Goal: Information Seeking & Learning: Find contact information

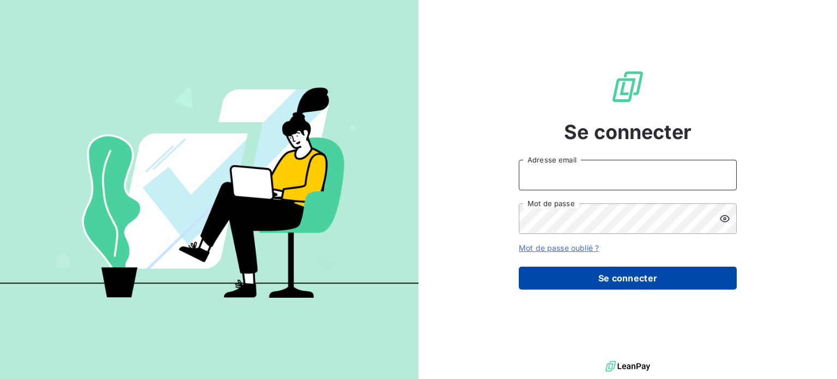
type input "[EMAIL_ADDRESS][DOMAIN_NAME]"
click at [581, 279] on button "Se connecter" at bounding box center [628, 278] width 218 height 23
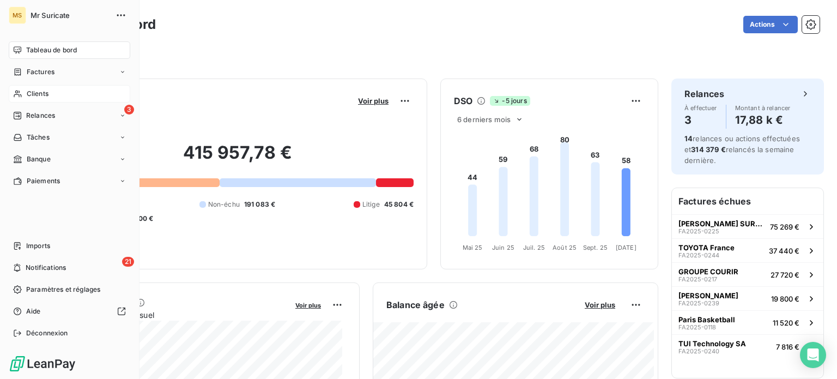
click at [20, 94] on icon at bounding box center [18, 93] width 8 height 7
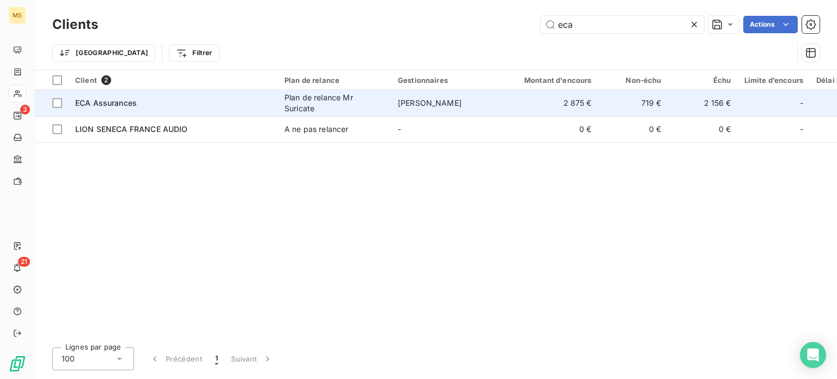
type input "eca"
click at [222, 111] on td "ECA Assurances" at bounding box center [173, 103] width 209 height 26
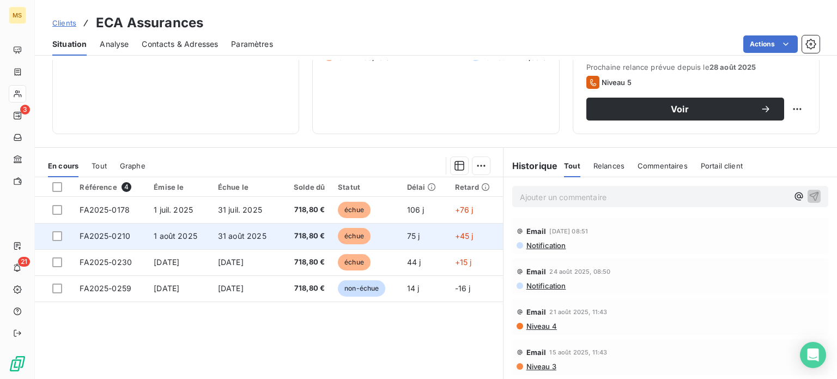
scroll to position [164, 0]
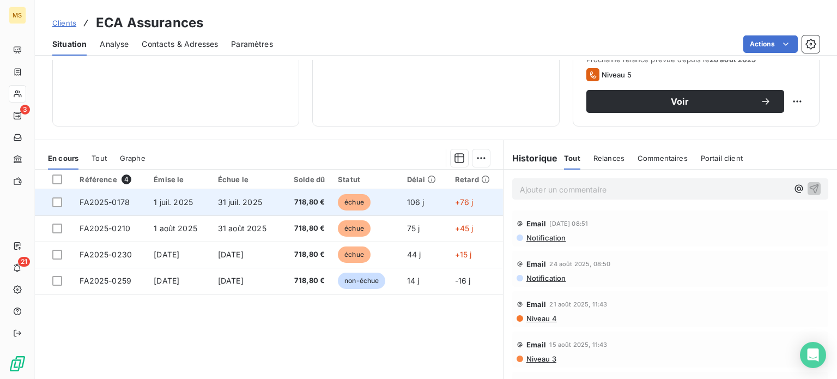
click at [107, 198] on span "FA2025-0178" at bounding box center [105, 201] width 50 height 9
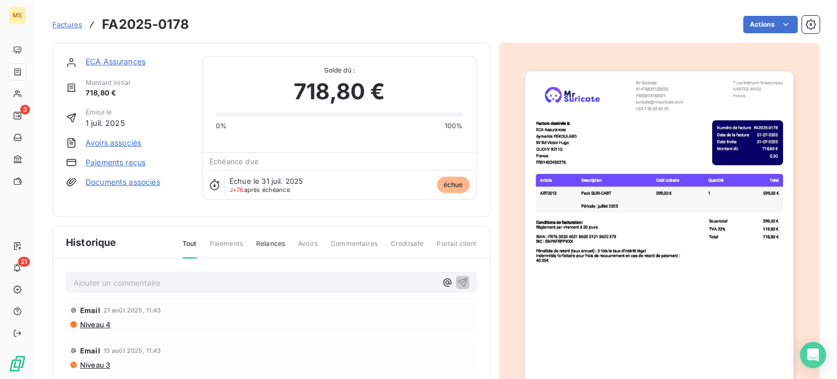
click at [126, 165] on link "Paiements reçus" at bounding box center [116, 162] width 60 height 11
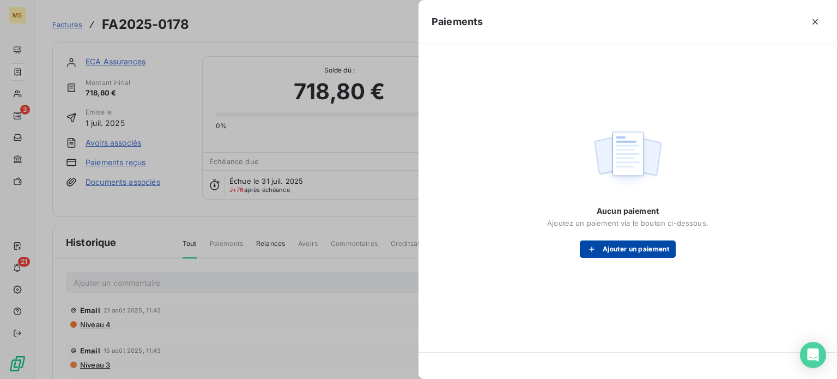
click at [657, 255] on button "Ajouter un paiement" at bounding box center [628, 248] width 96 height 17
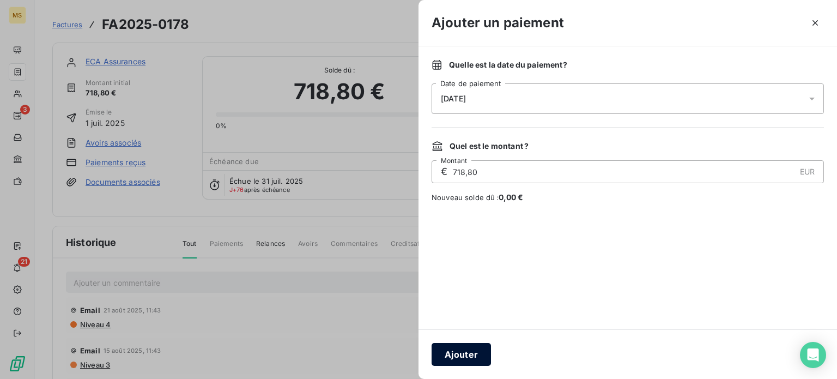
click at [454, 348] on button "Ajouter" at bounding box center [461, 354] width 59 height 23
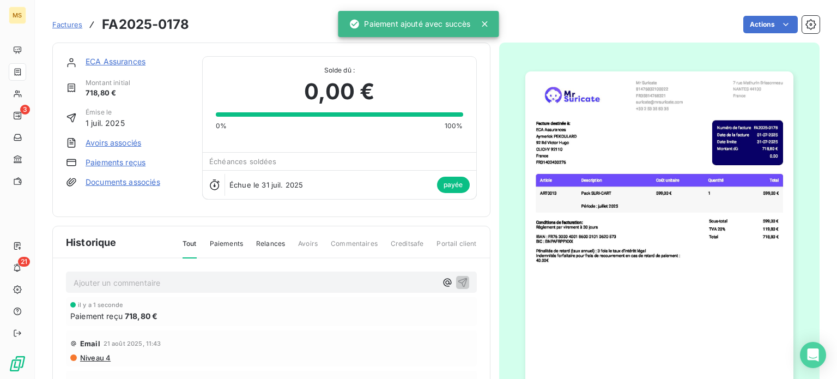
click at [137, 57] on link "ECA Assurances" at bounding box center [116, 61] width 60 height 9
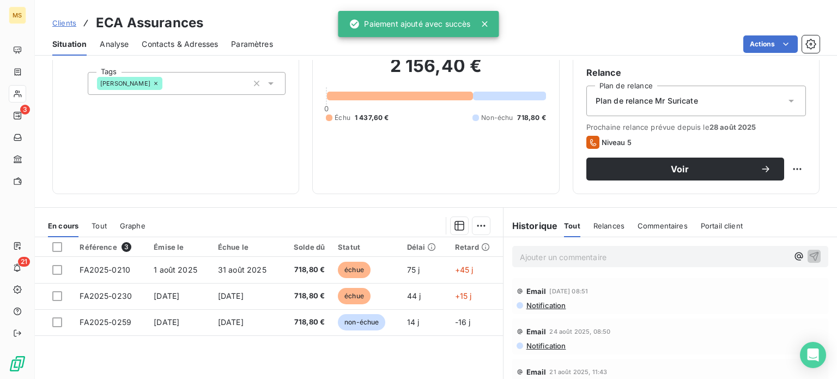
scroll to position [196, 0]
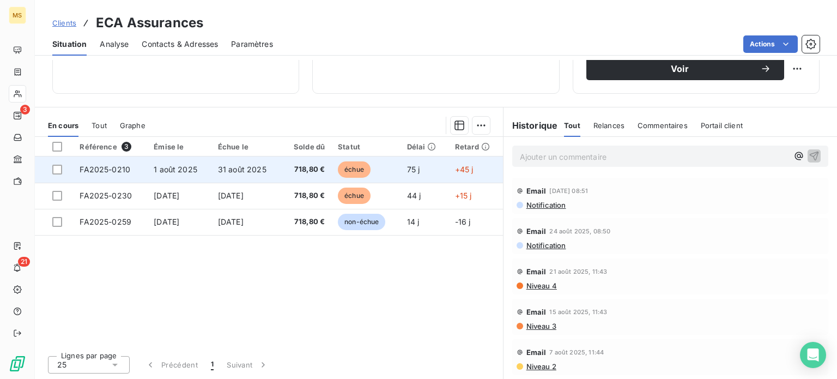
click at [218, 173] on span "31 août 2025" at bounding box center [242, 169] width 49 height 9
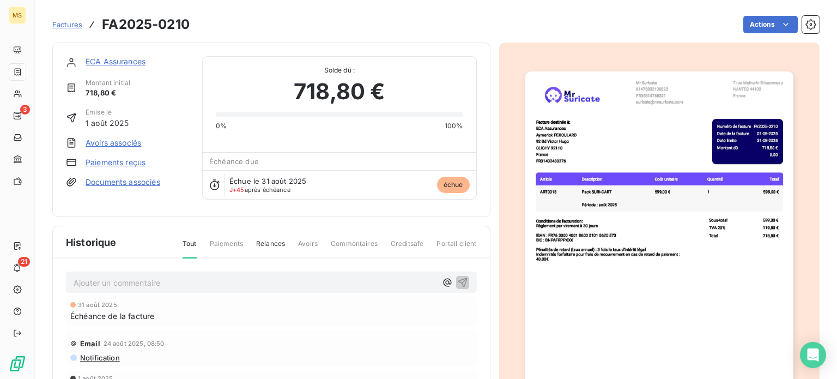
click at [122, 162] on link "Paiements reçus" at bounding box center [116, 162] width 60 height 11
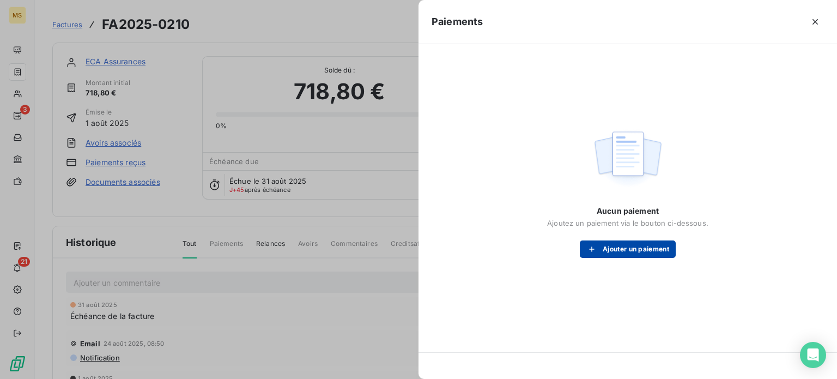
click at [598, 245] on div "button" at bounding box center [595, 249] width 16 height 11
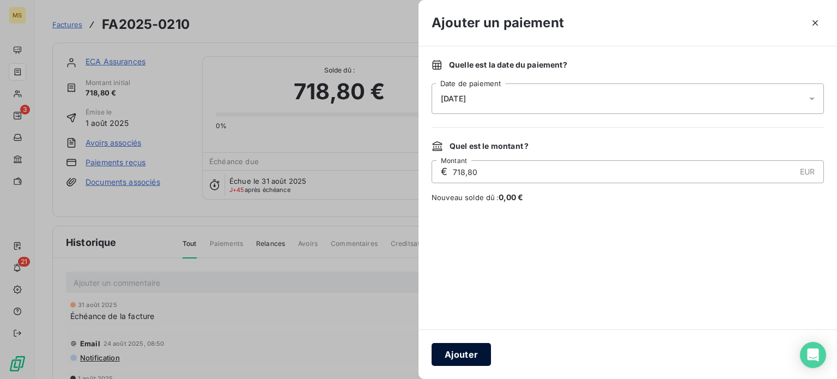
click at [469, 353] on button "Ajouter" at bounding box center [461, 354] width 59 height 23
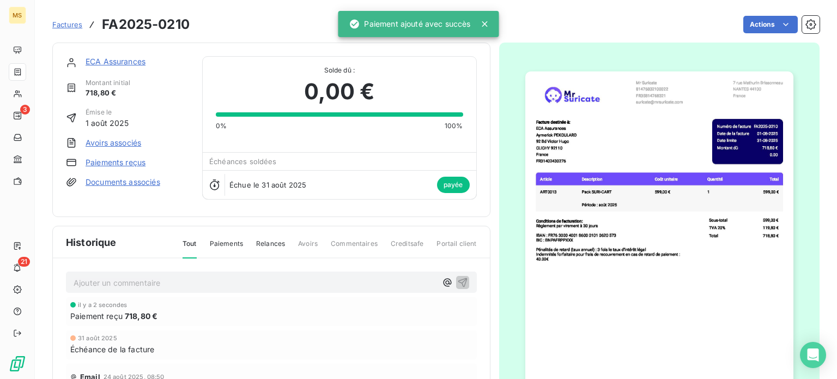
click at [131, 63] on link "ECA Assurances" at bounding box center [116, 61] width 60 height 9
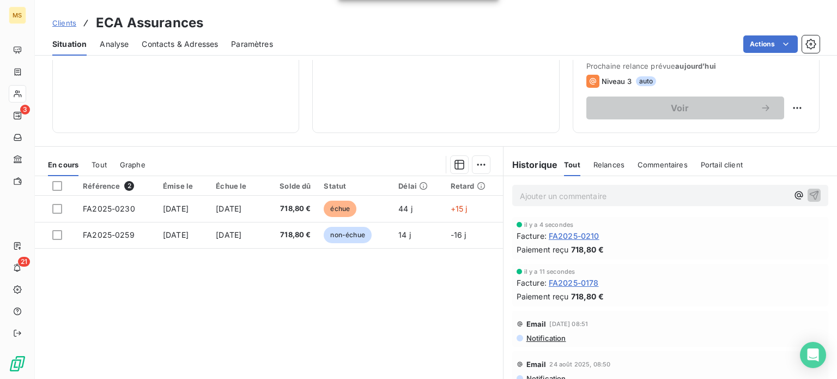
scroll to position [164, 0]
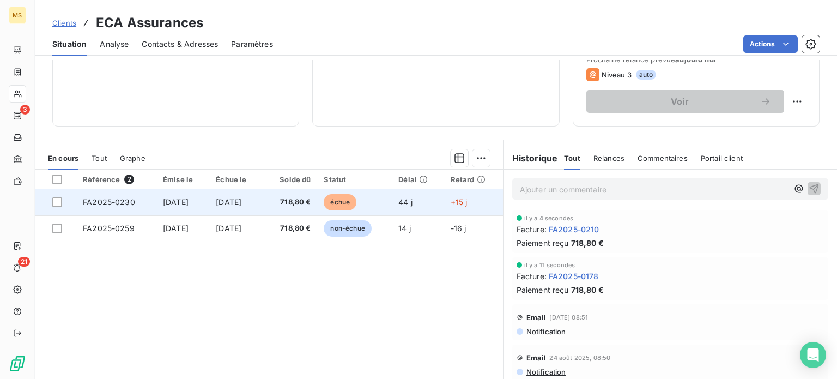
click at [237, 202] on span "[DATE]" at bounding box center [229, 201] width 26 height 9
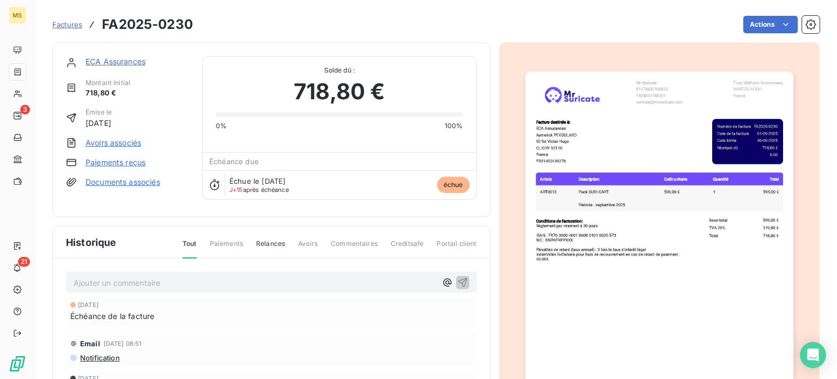
click at [122, 152] on div "ECA Assurances Montant initial 718,80 € Émise le [DATE] Avoirs associés Paiemen…" at bounding box center [127, 129] width 123 height 147
click at [122, 158] on link "Paiements reçus" at bounding box center [116, 162] width 60 height 11
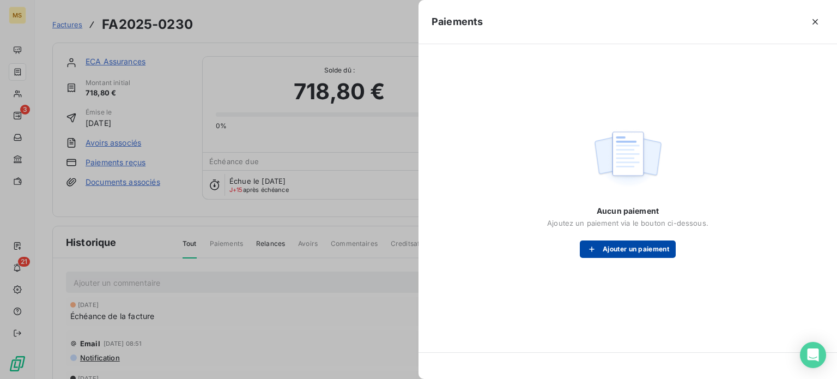
click at [639, 250] on button "Ajouter un paiement" at bounding box center [628, 248] width 96 height 17
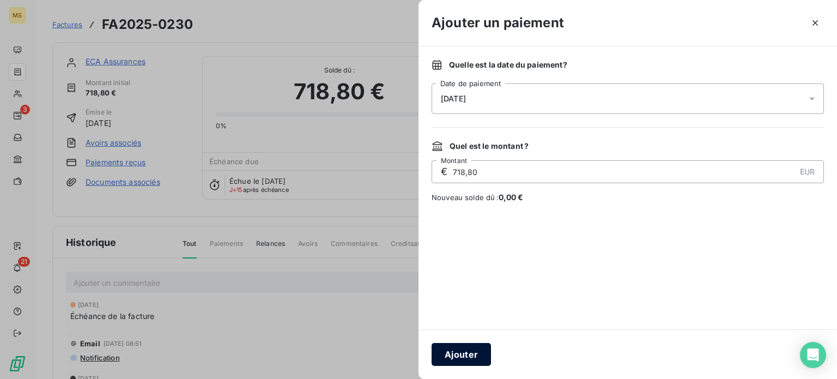
click at [470, 353] on button "Ajouter" at bounding box center [461, 354] width 59 height 23
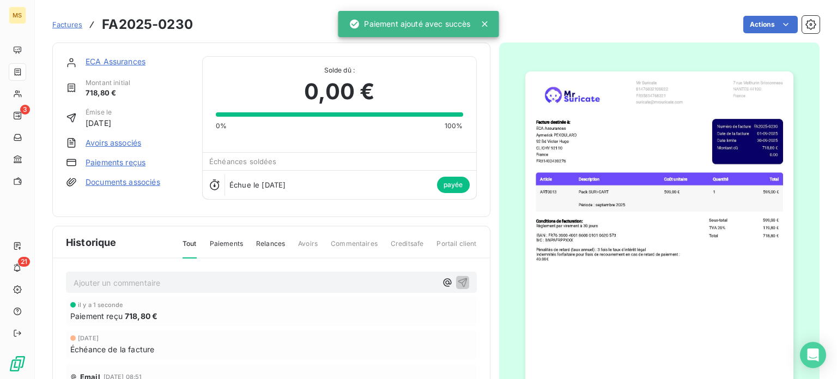
click at [130, 65] on link "ECA Assurances" at bounding box center [116, 61] width 60 height 9
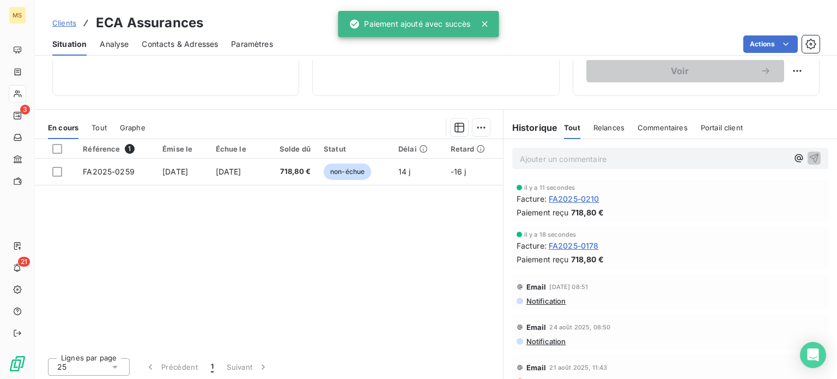
scroll to position [196, 0]
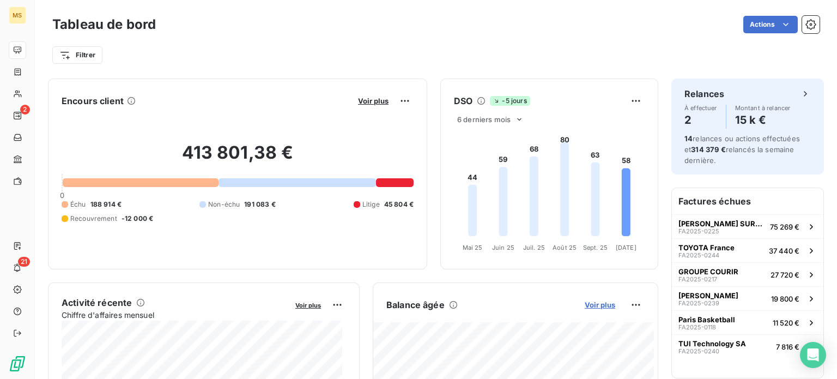
click at [587, 305] on span "Voir plus" at bounding box center [600, 304] width 31 height 9
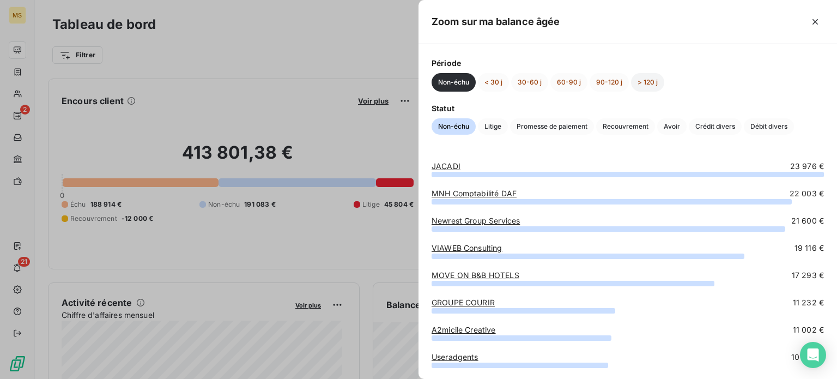
drag, startPoint x: 652, startPoint y: 81, endPoint x: 630, endPoint y: 80, distance: 21.8
click at [652, 81] on button "> 120 j" at bounding box center [647, 82] width 33 height 19
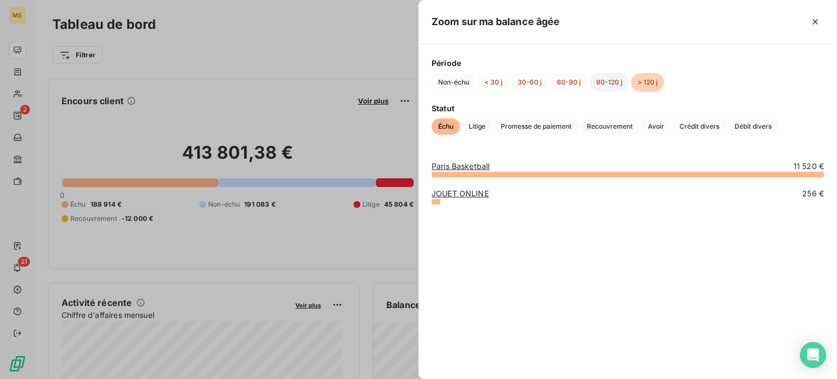
drag, startPoint x: 607, startPoint y: 83, endPoint x: 600, endPoint y: 84, distance: 7.1
click at [607, 84] on button "90-120 j" at bounding box center [609, 82] width 39 height 19
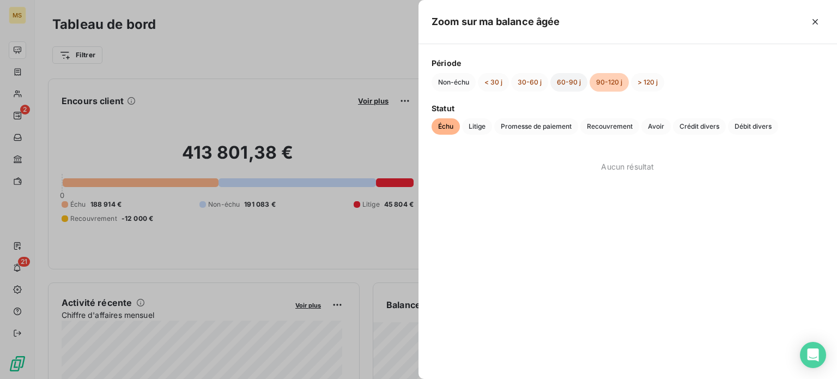
click at [574, 84] on button "60-90 j" at bounding box center [569, 82] width 37 height 19
click at [514, 86] on button "30-60 j" at bounding box center [529, 82] width 37 height 19
click at [499, 84] on button "< 30 j" at bounding box center [493, 82] width 31 height 19
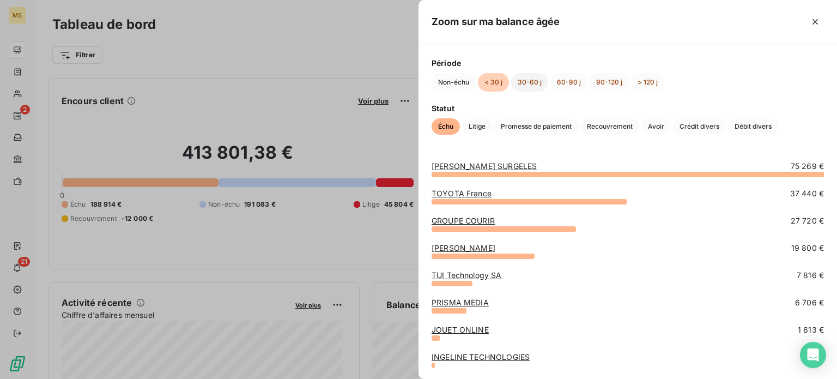
click at [526, 82] on button "30-60 j" at bounding box center [529, 82] width 37 height 19
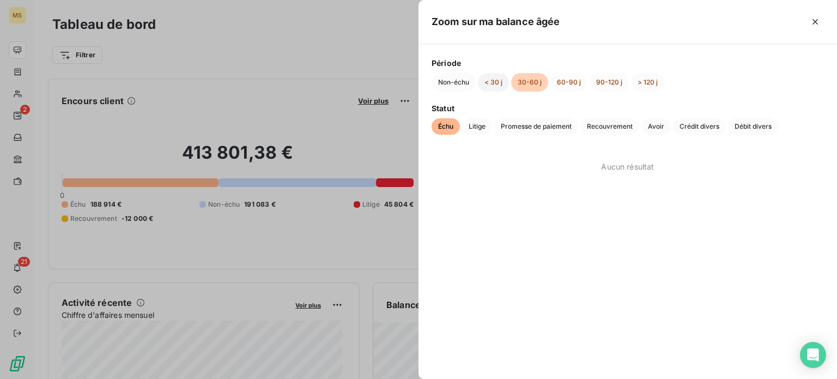
click at [495, 89] on button "< 30 j" at bounding box center [493, 82] width 31 height 19
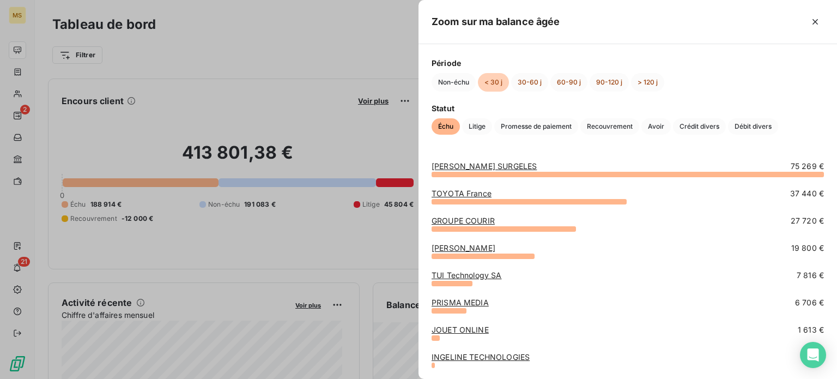
click at [483, 218] on link "GROUPE COURIR" at bounding box center [463, 220] width 63 height 9
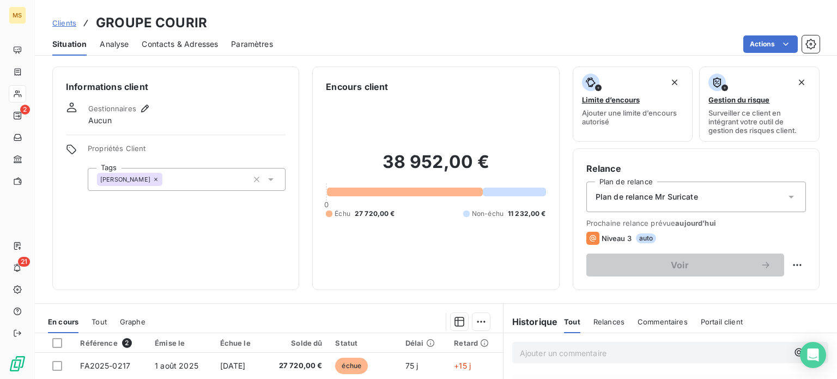
click at [188, 43] on span "Contacts & Adresses" at bounding box center [180, 44] width 76 height 11
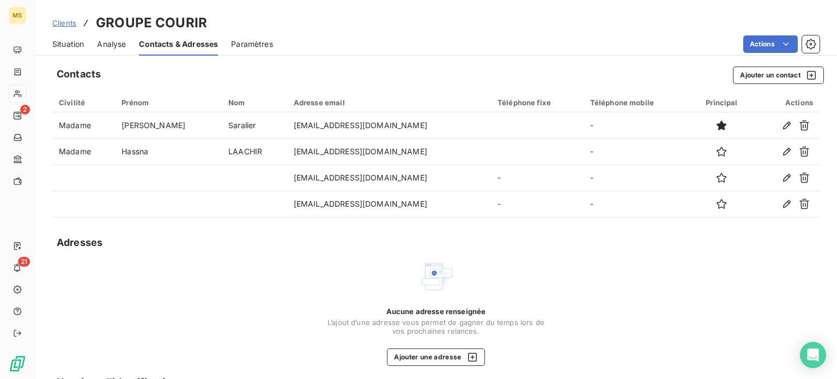
click at [77, 47] on span "Situation" at bounding box center [68, 44] width 32 height 11
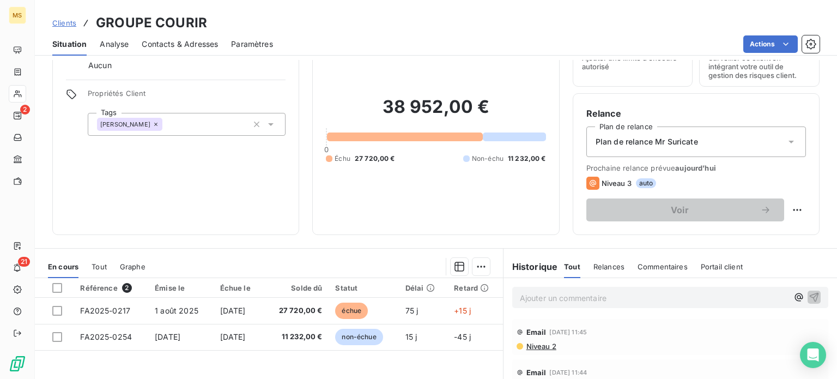
scroll to position [55, 0]
click at [177, 43] on span "Contacts & Adresses" at bounding box center [180, 44] width 76 height 11
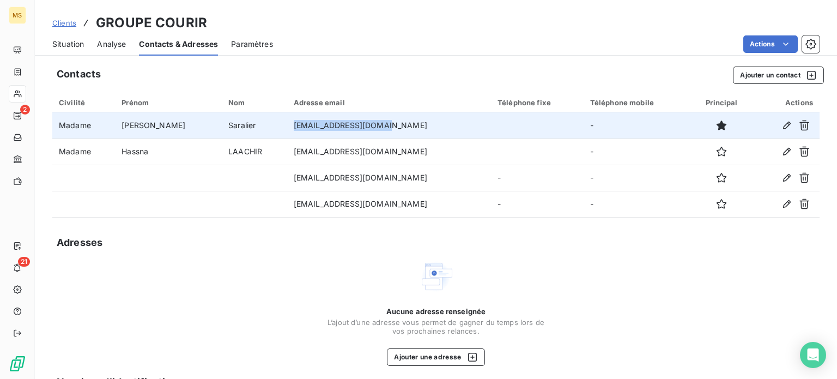
drag, startPoint x: 364, startPoint y: 124, endPoint x: 259, endPoint y: 121, distance: 104.7
click at [287, 121] on td "m.saralier@courir.com" at bounding box center [389, 125] width 204 height 26
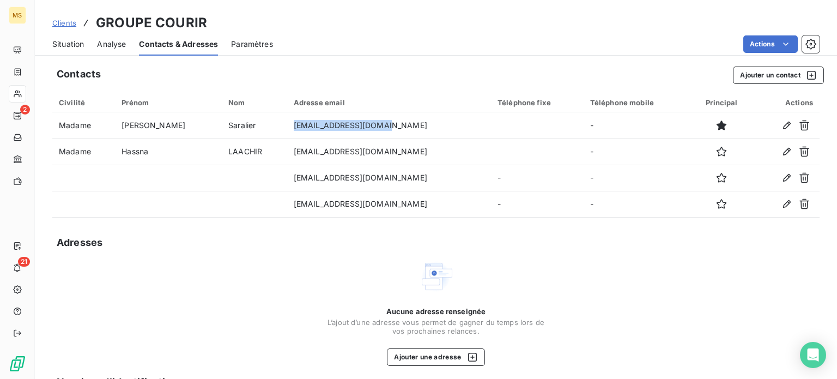
copy td "m.saralier@courir.com"
click at [79, 39] on span "Situation" at bounding box center [68, 44] width 32 height 11
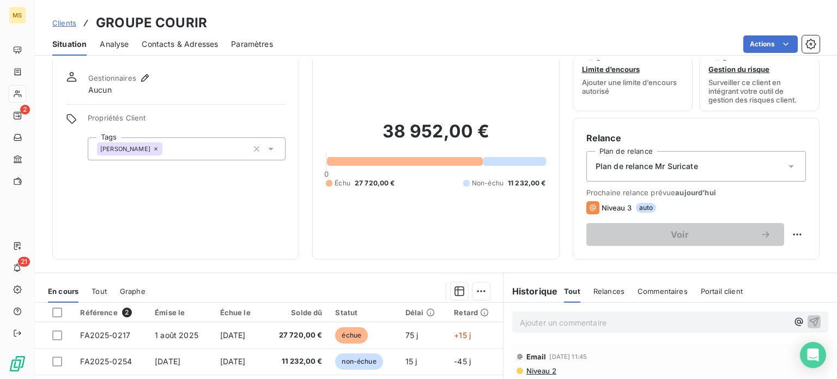
scroll to position [0, 0]
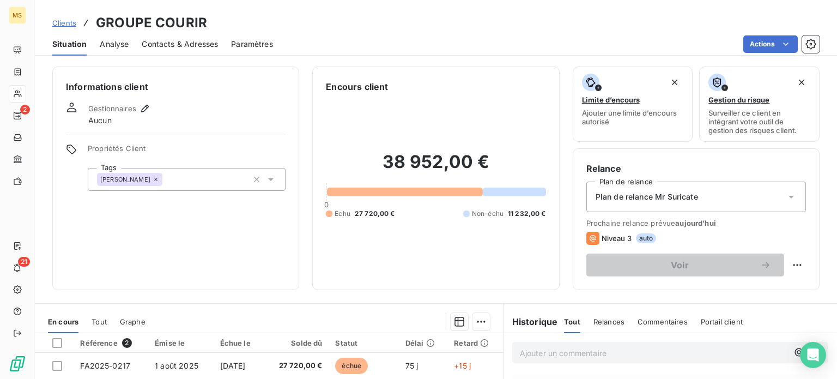
click at [160, 39] on span "Contacts & Adresses" at bounding box center [180, 44] width 76 height 11
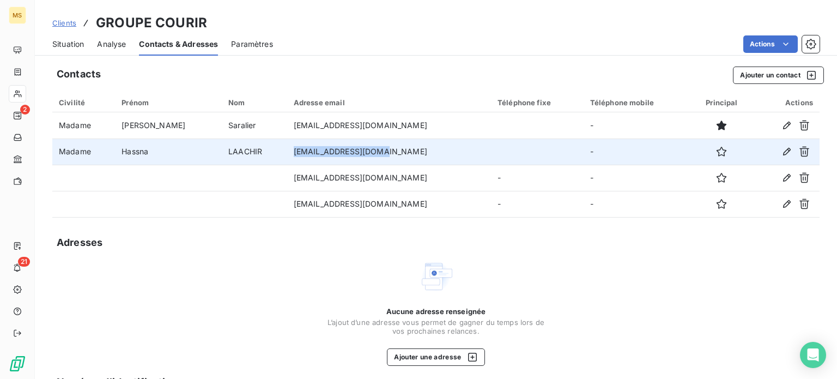
drag, startPoint x: 345, startPoint y: 153, endPoint x: 257, endPoint y: 148, distance: 87.9
click at [287, 148] on td "h.laachir@courir.com" at bounding box center [389, 151] width 204 height 26
copy td "h.laachir@courir.com"
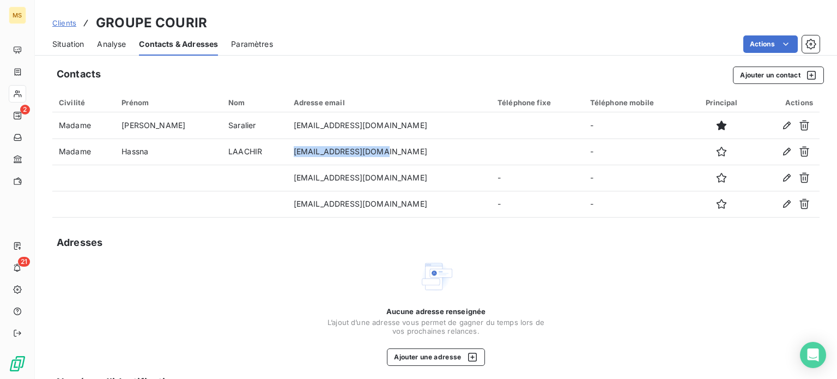
drag, startPoint x: 58, startPoint y: 41, endPoint x: 63, endPoint y: 44, distance: 5.9
click at [58, 41] on span "Situation" at bounding box center [68, 44] width 32 height 11
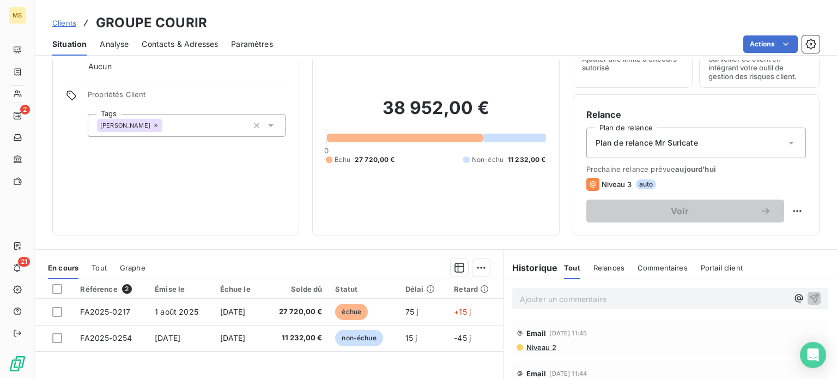
scroll to position [55, 0]
click at [100, 268] on span "Tout" at bounding box center [99, 267] width 15 height 9
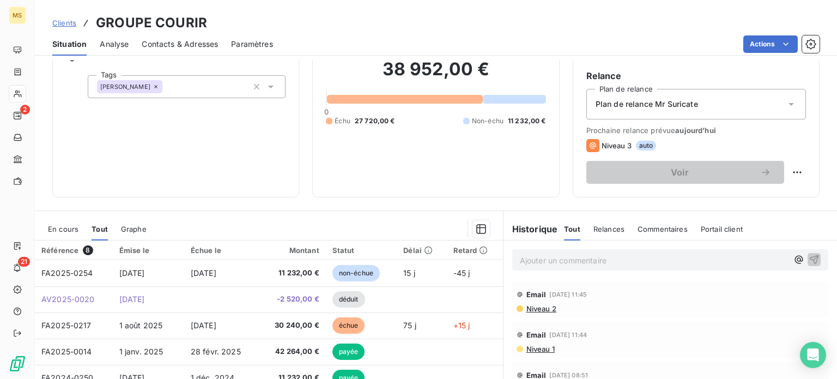
scroll to position [109, 0]
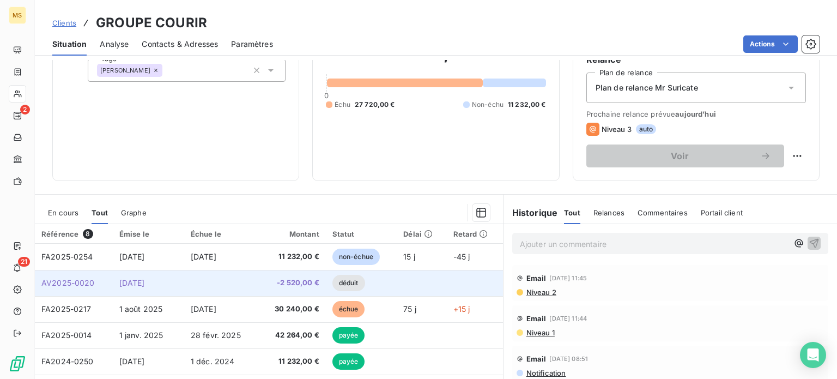
click at [142, 283] on span "24 sept. 2025" at bounding box center [132, 282] width 26 height 9
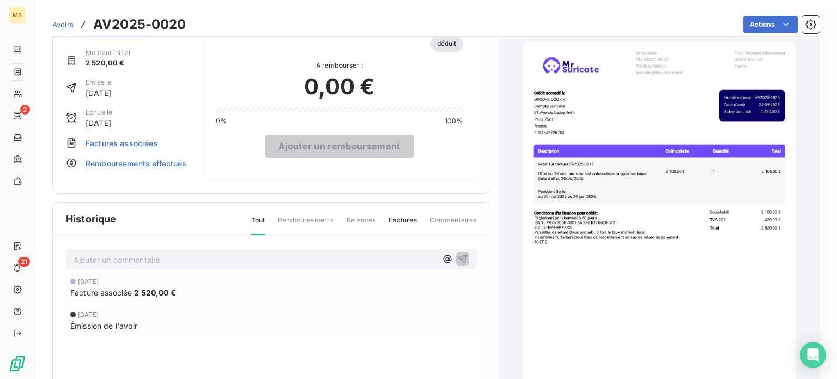
scroll to position [56, 0]
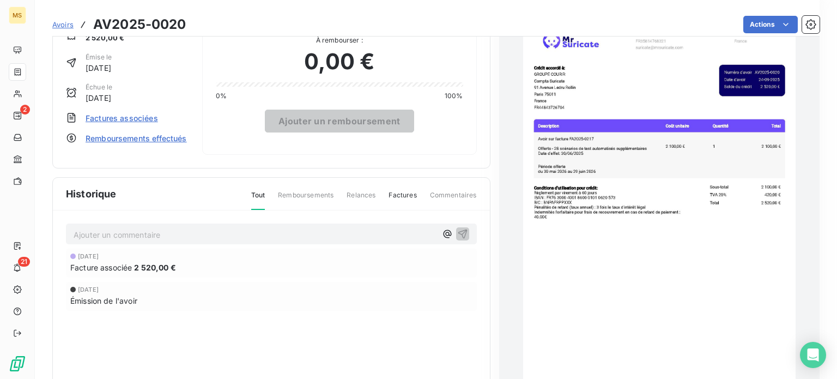
drag, startPoint x: 87, startPoint y: 278, endPoint x: 88, endPoint y: 269, distance: 9.3
click at [88, 273] on span "Facture associée" at bounding box center [101, 267] width 62 height 11
click at [88, 268] on div "24 sept. 2025 Facture associée 2 520,00 €" at bounding box center [271, 263] width 402 height 20
click at [146, 117] on span "Factures associées" at bounding box center [122, 117] width 73 height 11
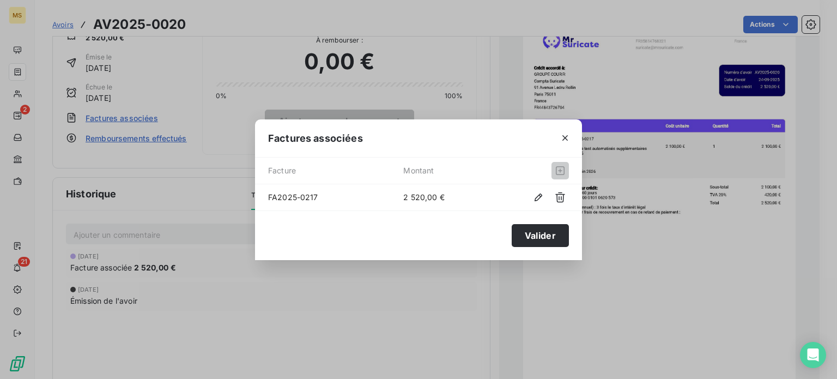
click at [189, 165] on div "Factures associées Facture Montant FA2025-0217 2 520,00 € Valider" at bounding box center [418, 189] width 837 height 379
